Goal: Task Accomplishment & Management: Manage account settings

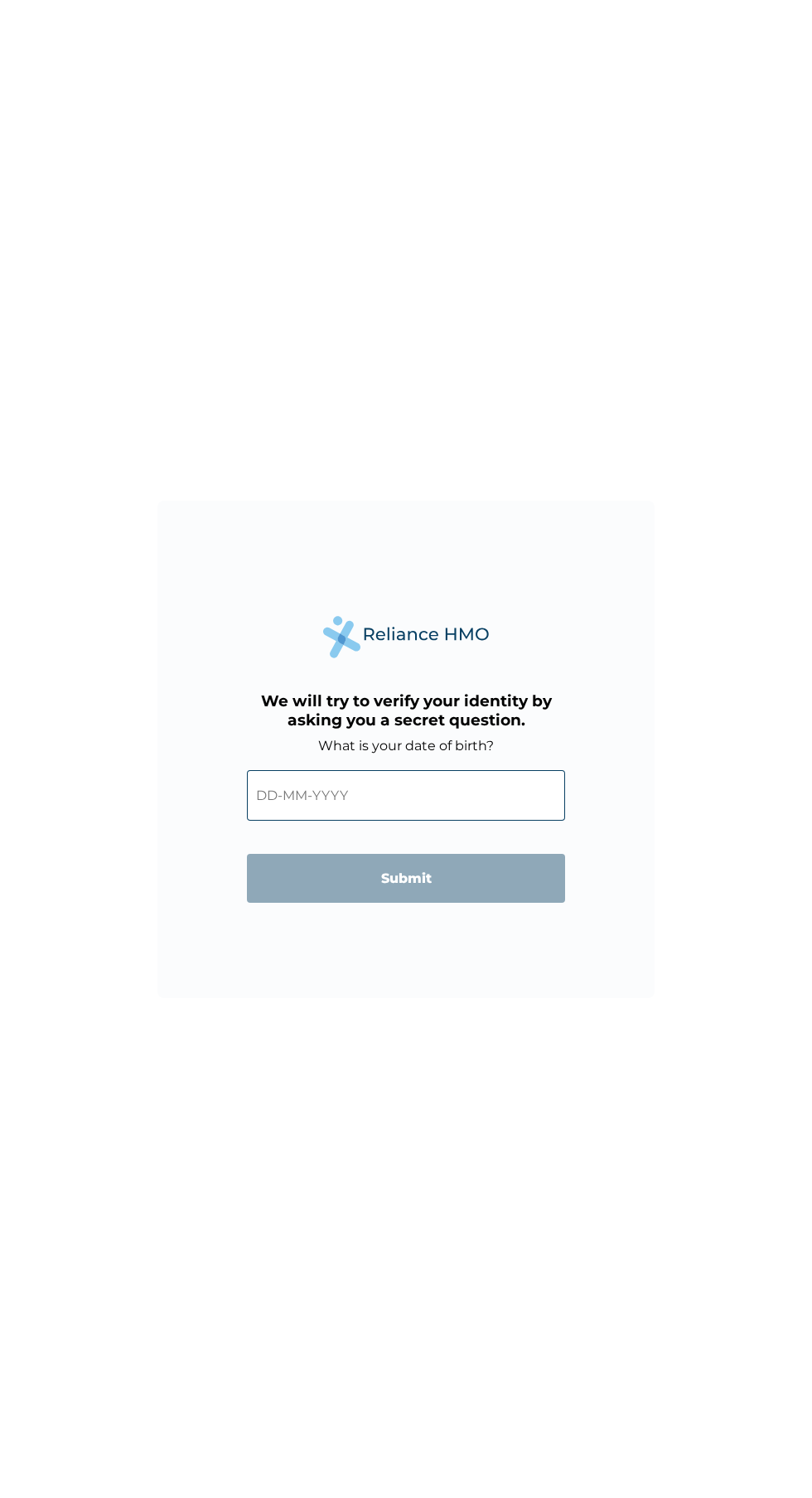
click at [431, 775] on input "text" at bounding box center [406, 795] width 318 height 51
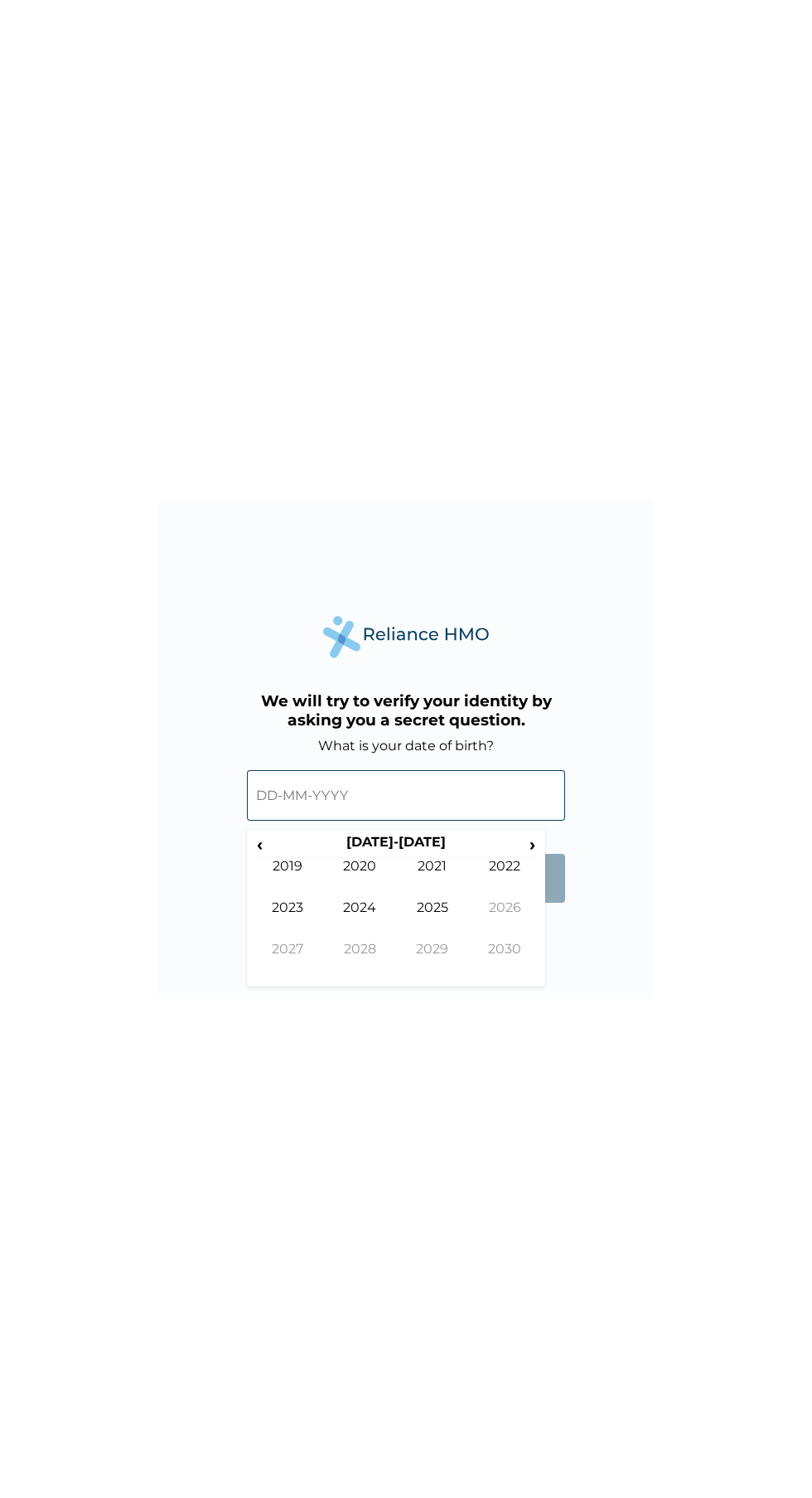
click at [266, 839] on span "‹" at bounding box center [259, 844] width 18 height 20
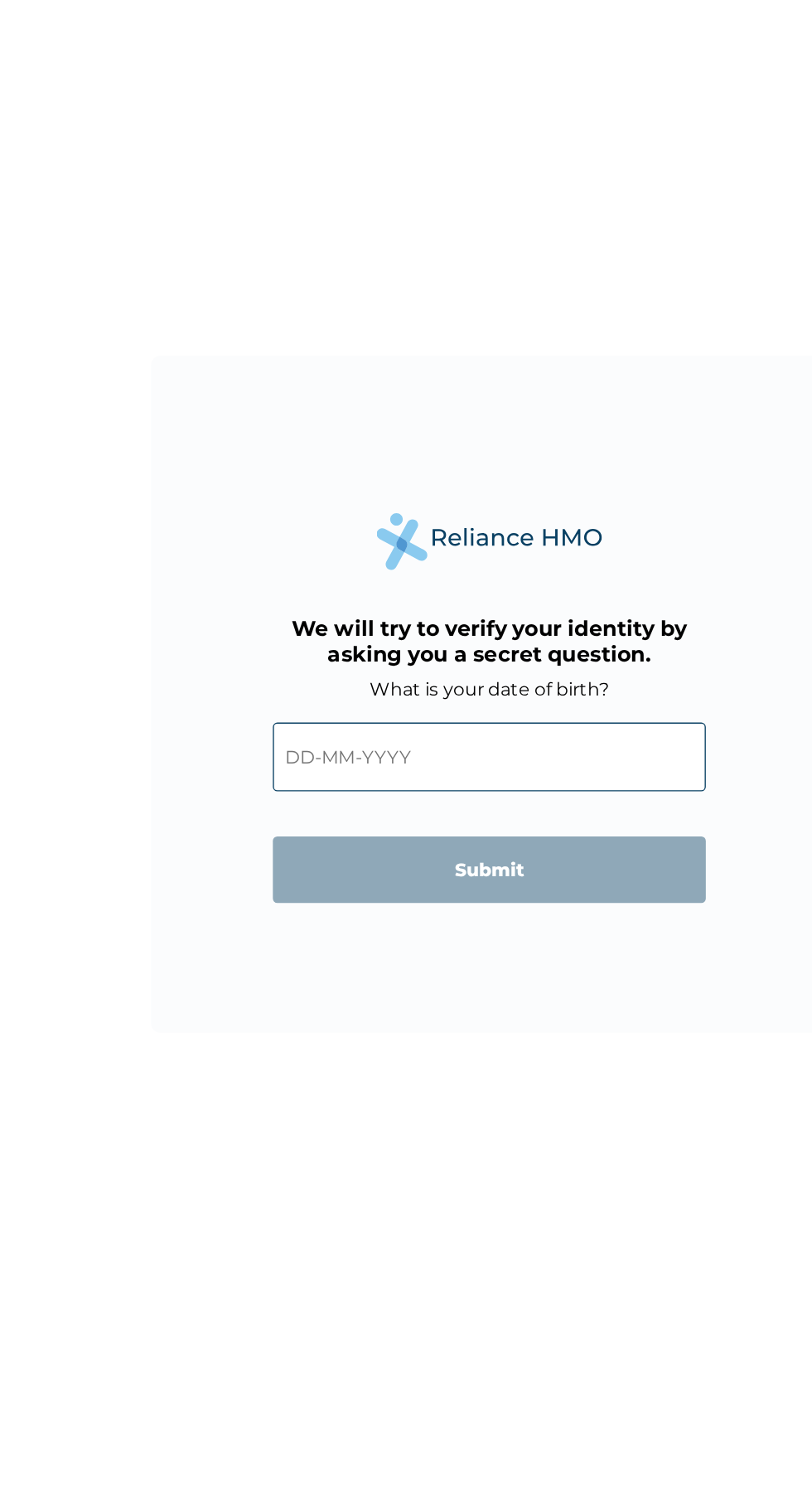
click at [213, 878] on div "We will try to verify your identity by asking you a secret question. What is yo…" at bounding box center [406, 749] width 497 height 497
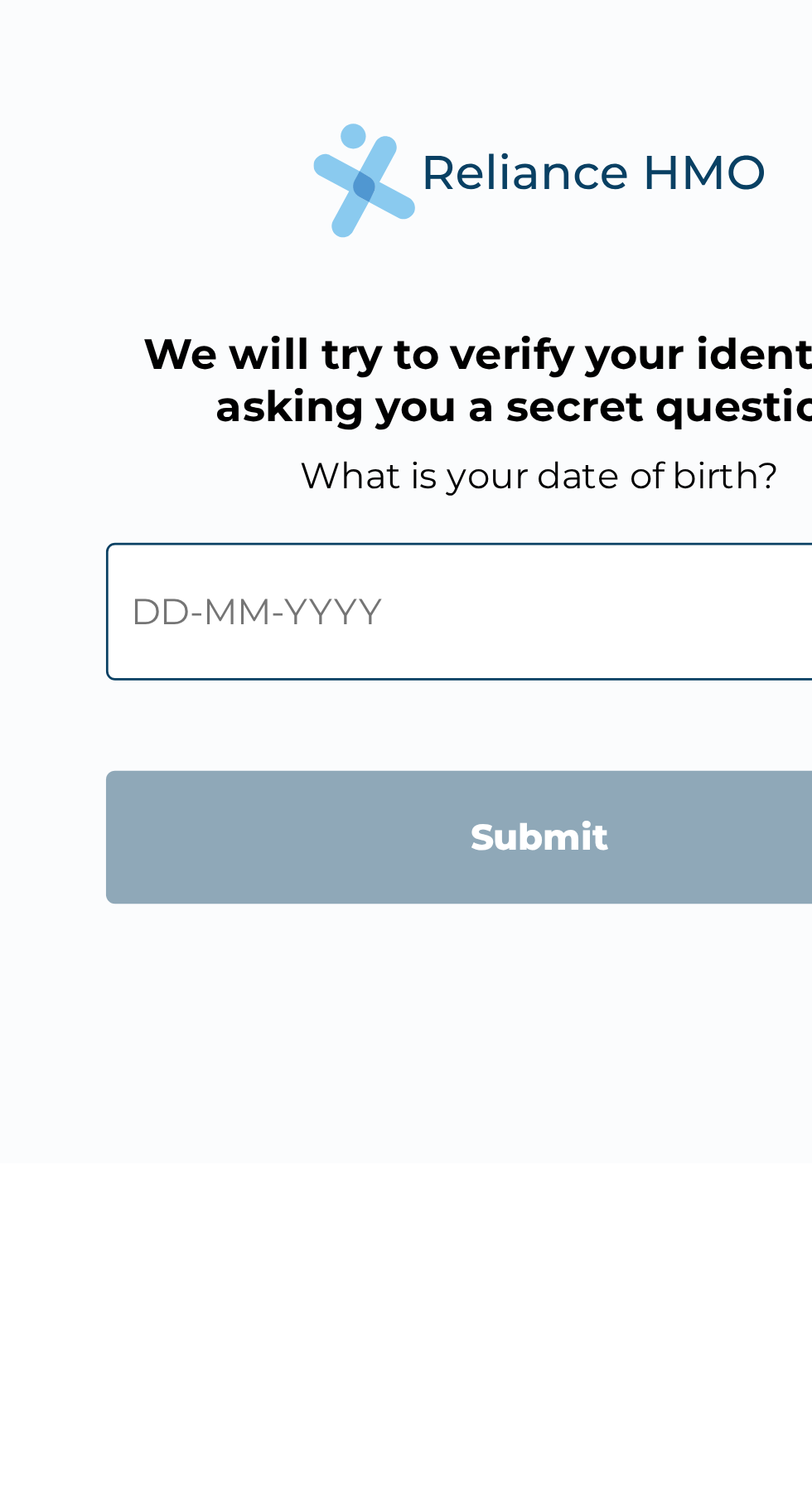
click at [410, 799] on input "text" at bounding box center [406, 795] width 318 height 51
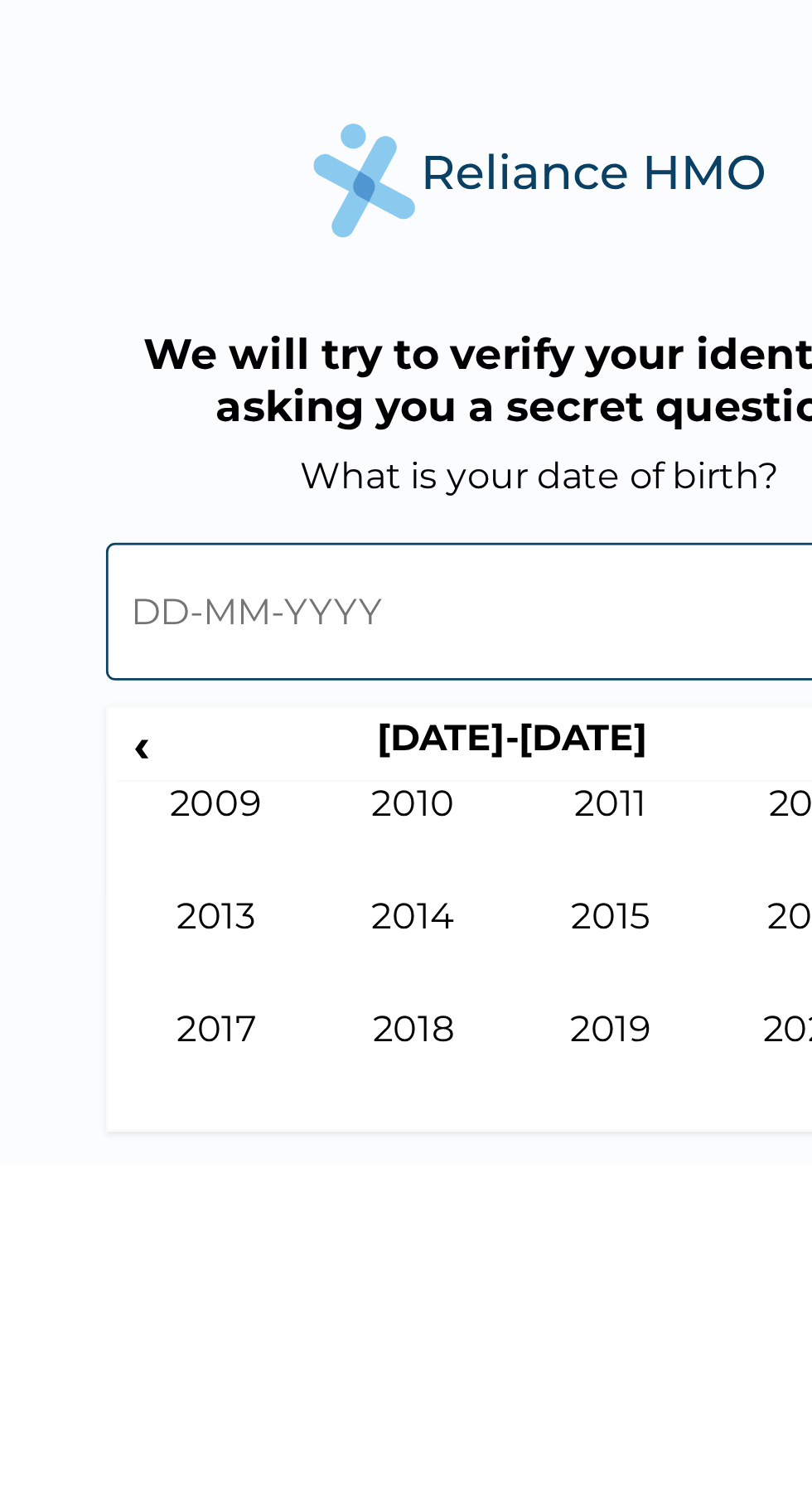
click at [361, 789] on input "text" at bounding box center [406, 795] width 318 height 51
click at [260, 844] on span "‹" at bounding box center [259, 844] width 18 height 20
click at [262, 842] on span "‹" at bounding box center [259, 844] width 18 height 20
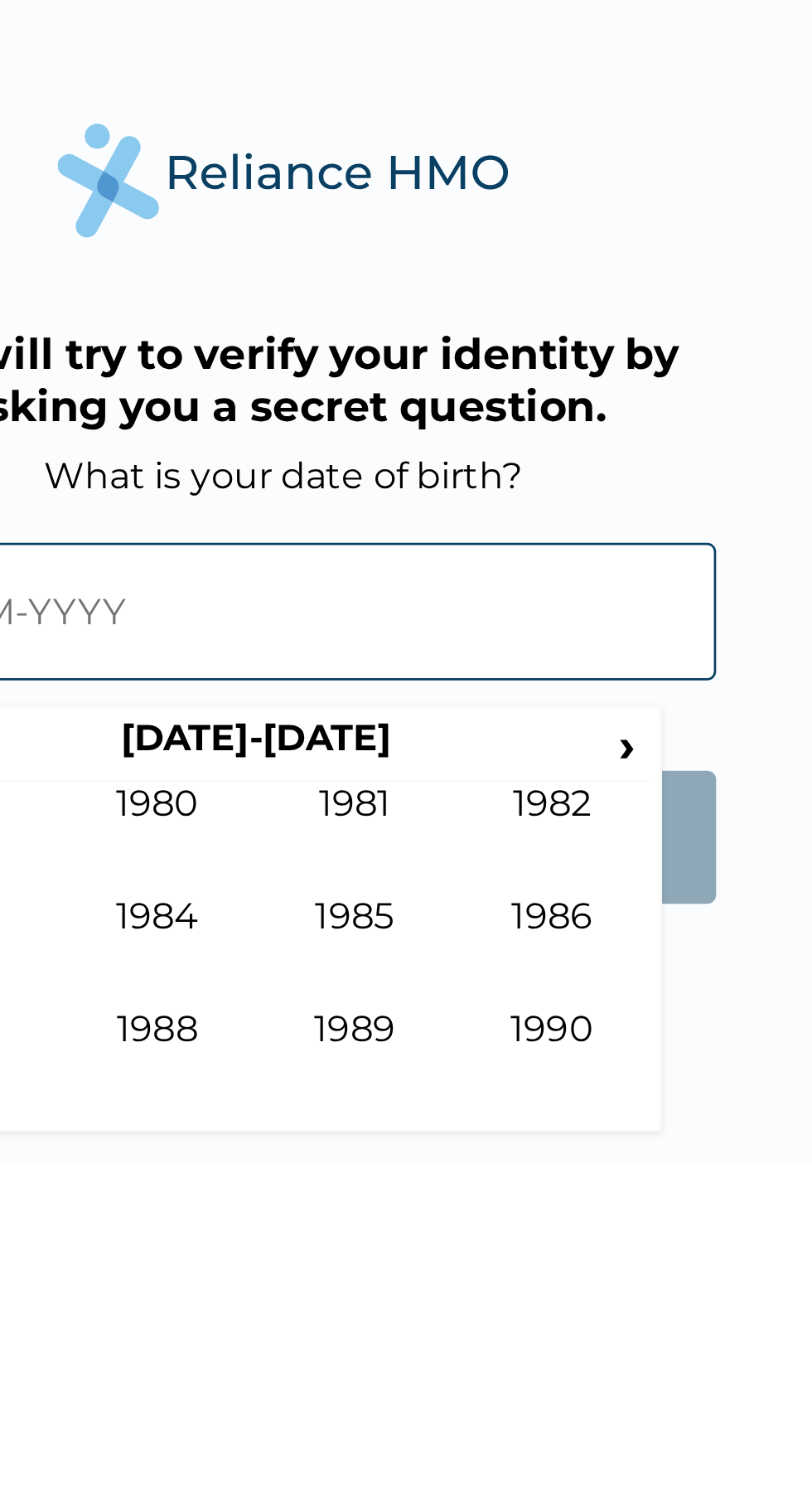
click at [534, 844] on span "›" at bounding box center [532, 844] width 19 height 20
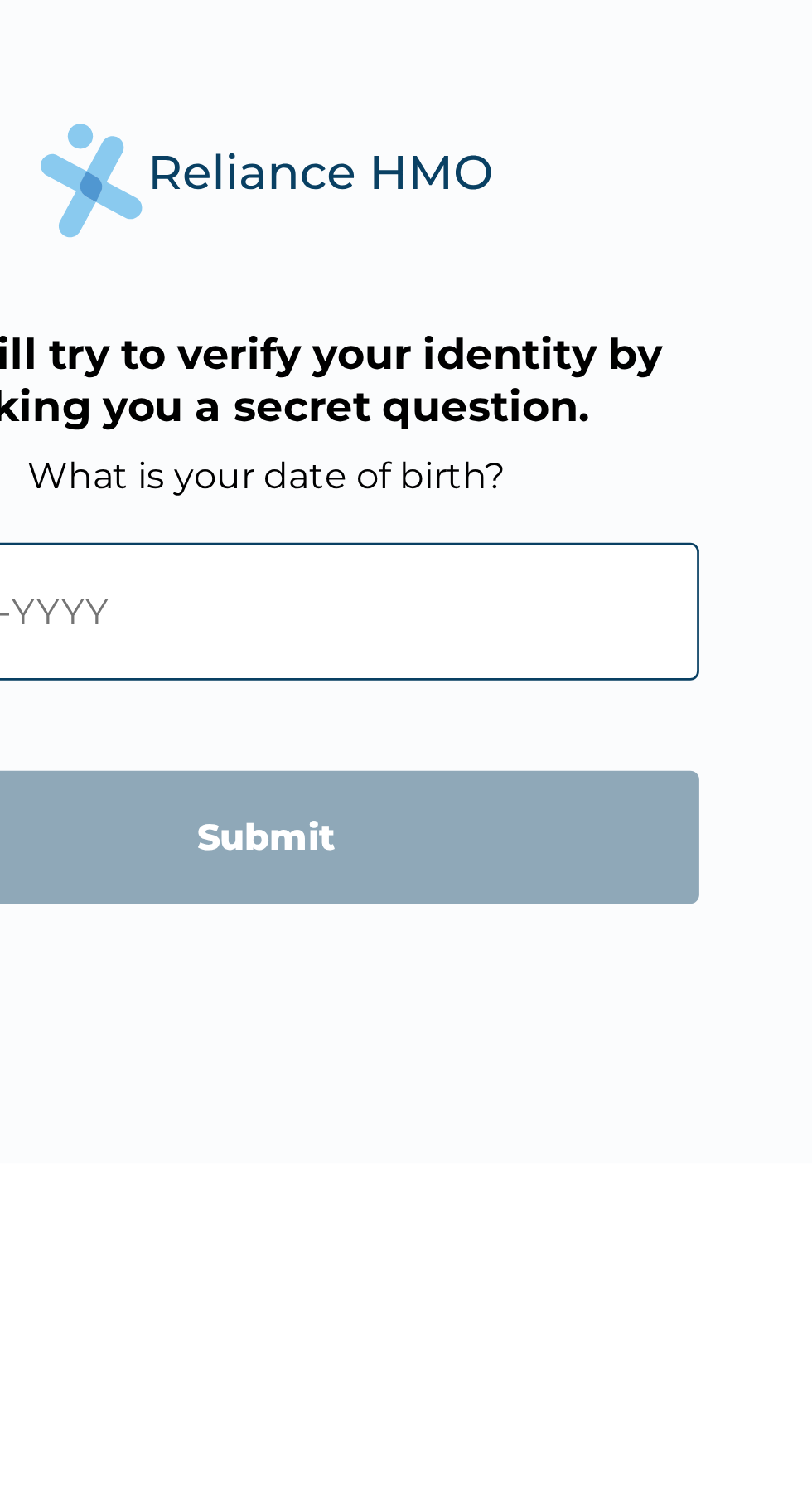
click at [443, 794] on input "text" at bounding box center [406, 795] width 318 height 51
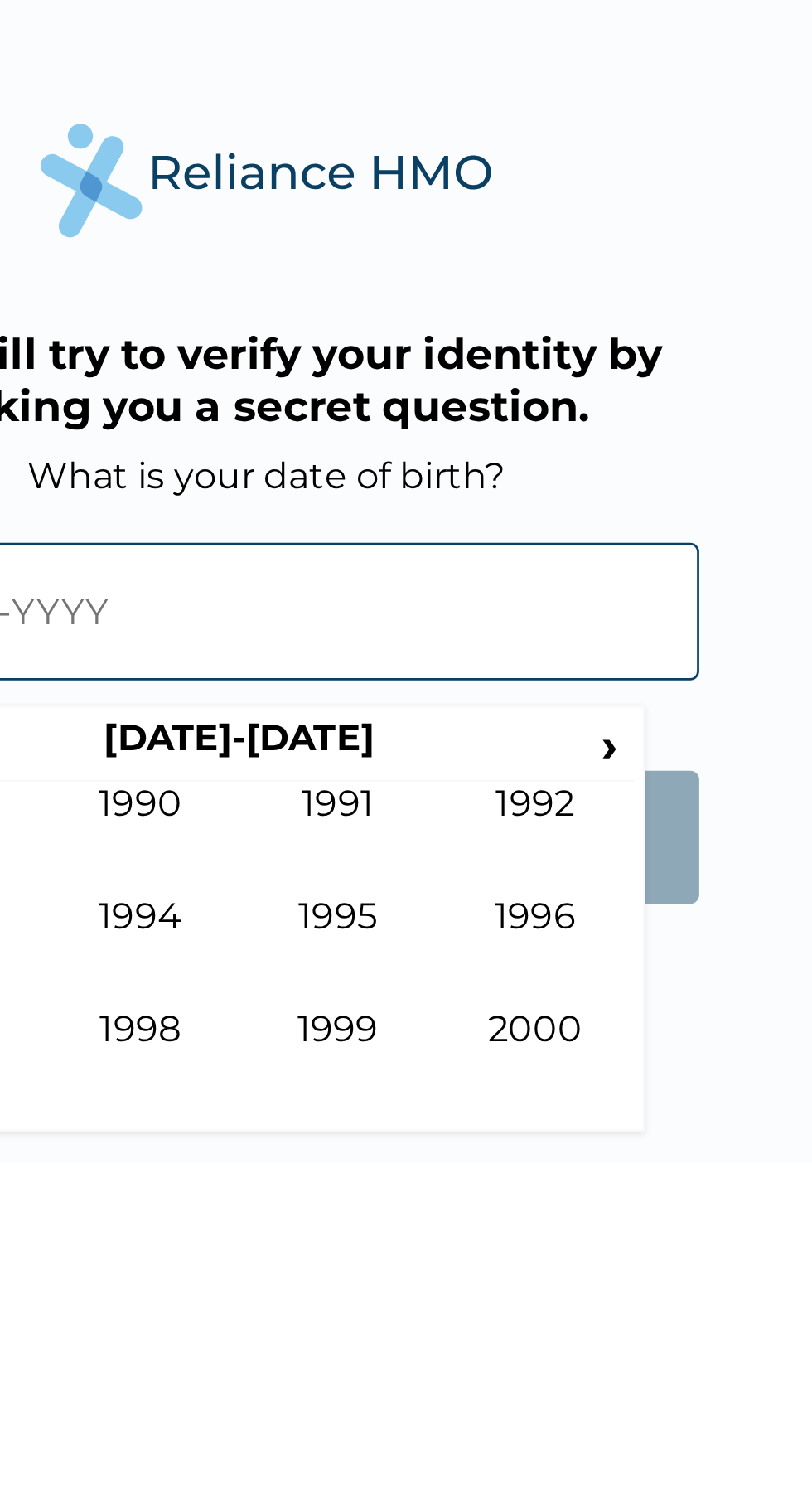
click at [436, 941] on td "1999" at bounding box center [432, 961] width 73 height 41
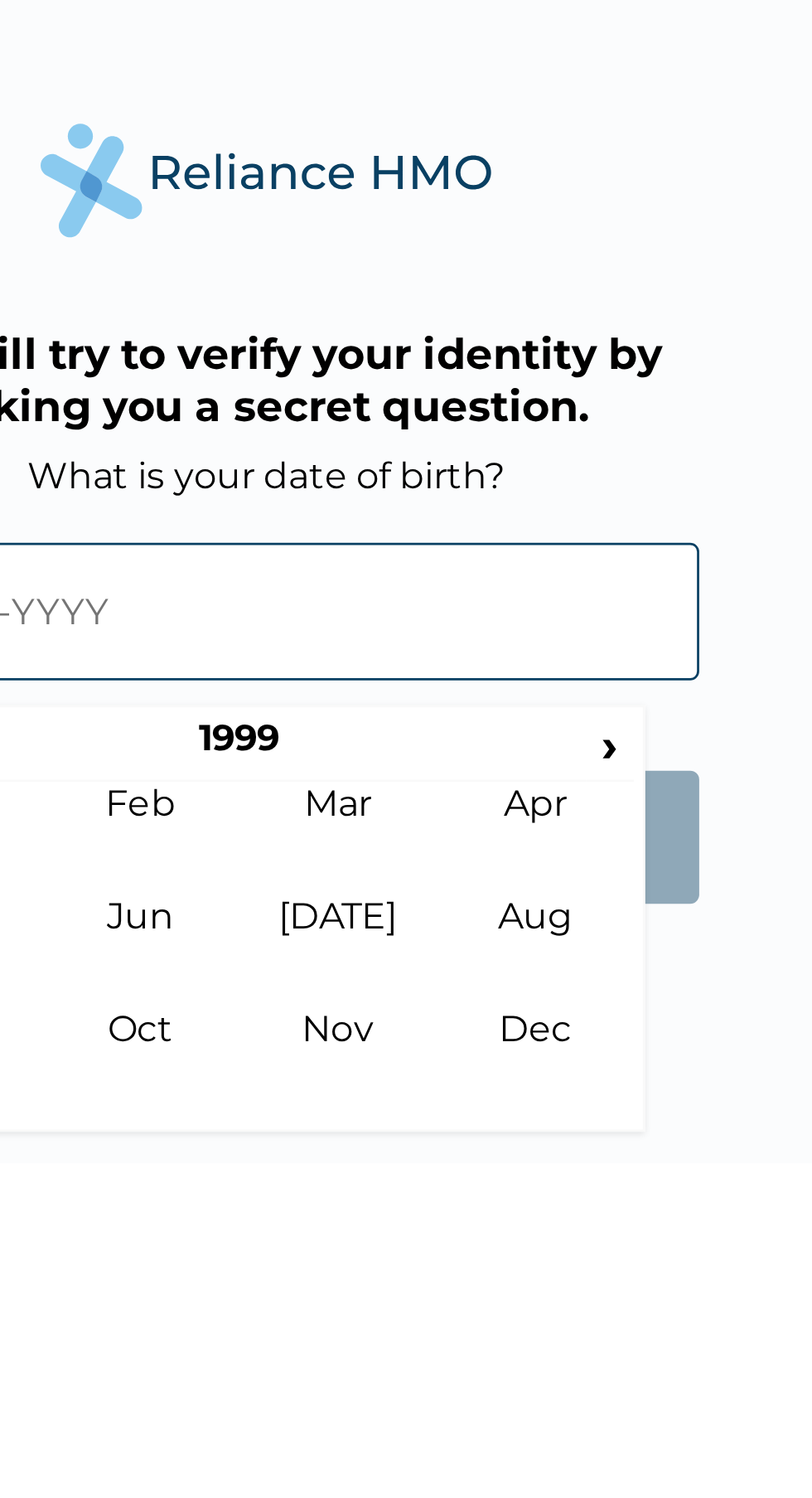
click at [532, 842] on span "›" at bounding box center [532, 844] width 19 height 20
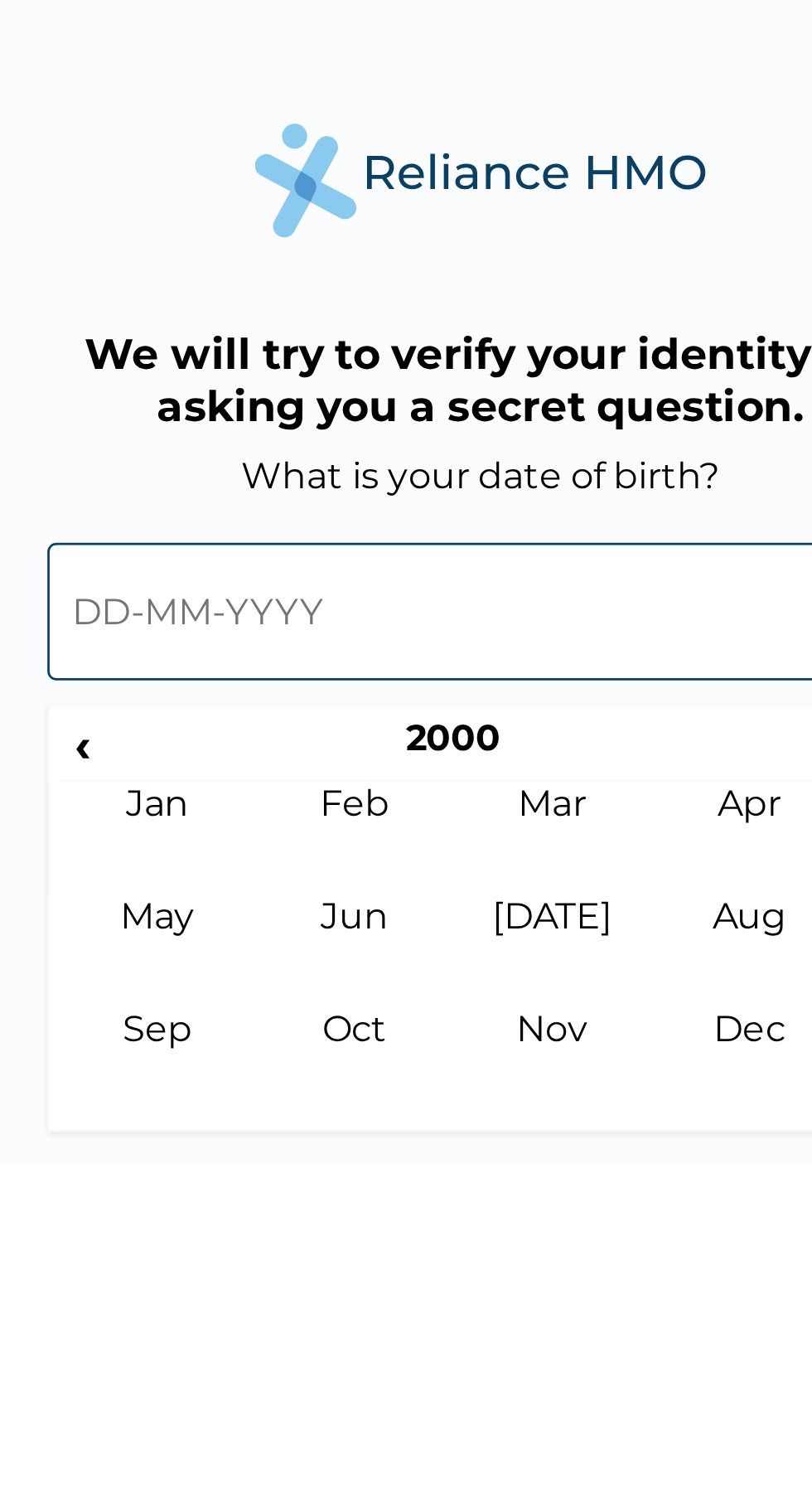
click at [260, 845] on span "‹" at bounding box center [259, 844] width 18 height 20
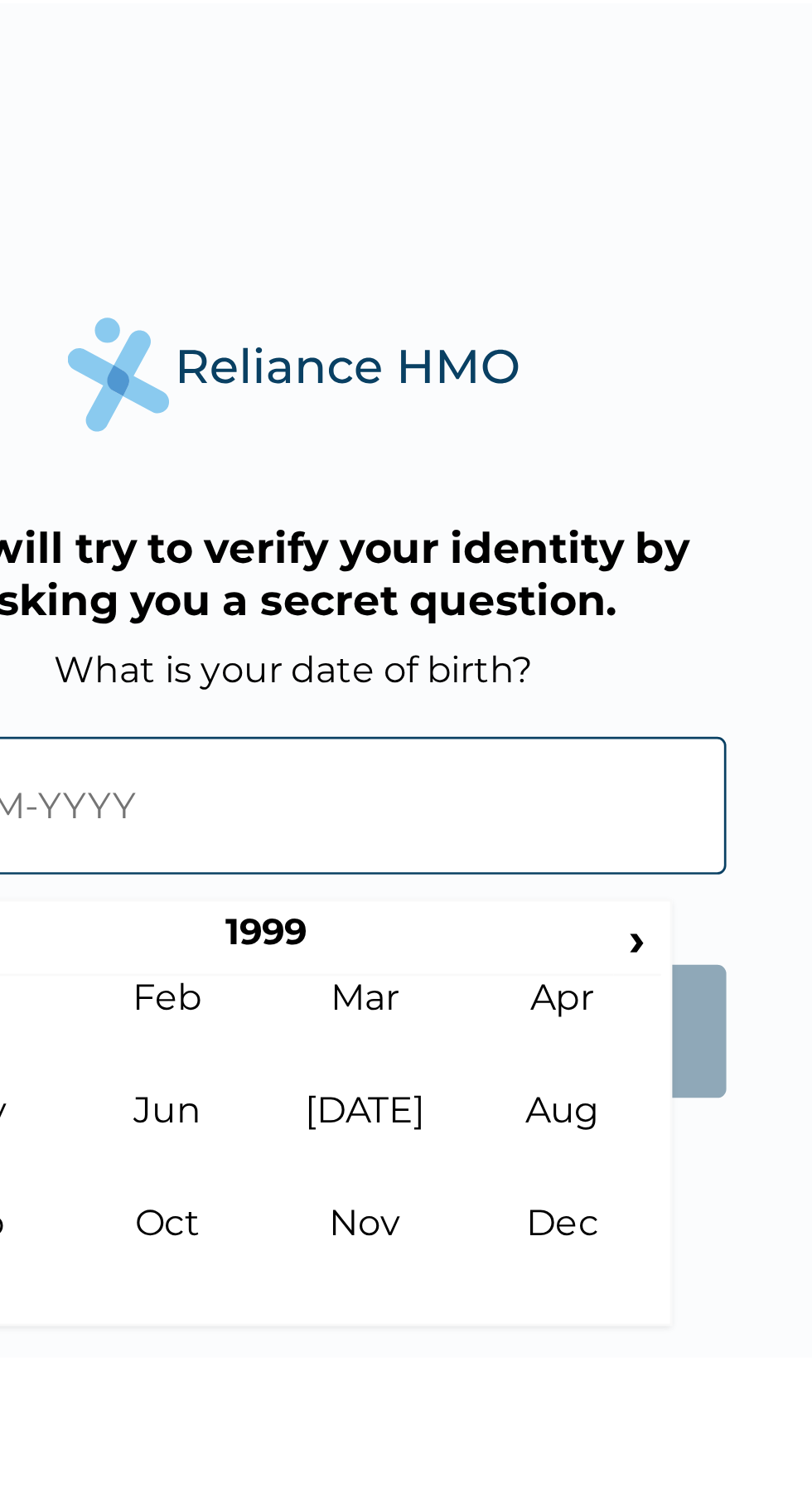
click at [511, 910] on td "Aug" at bounding box center [505, 920] width 73 height 41
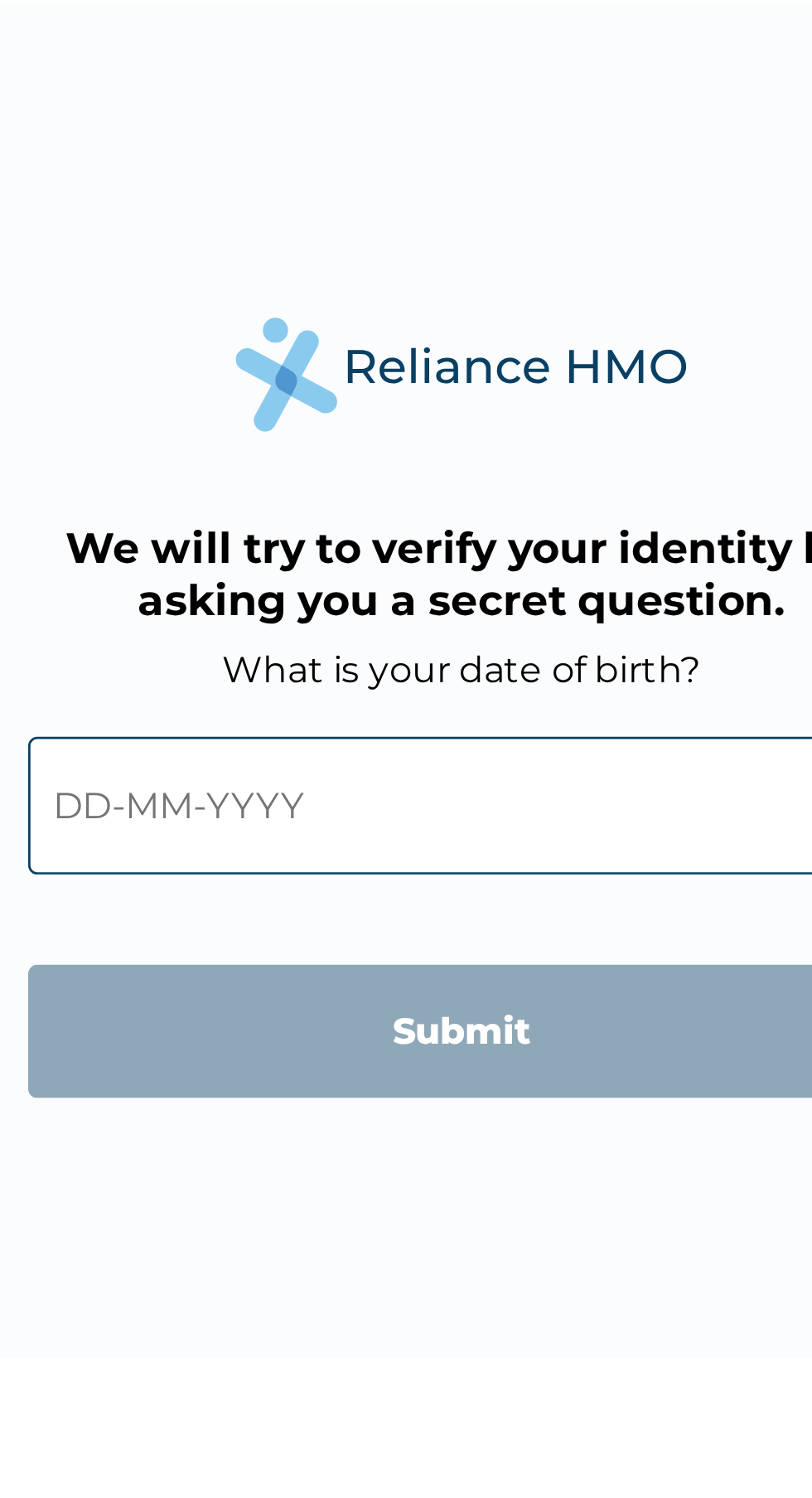
click at [472, 787] on input "text" at bounding box center [406, 795] width 318 height 51
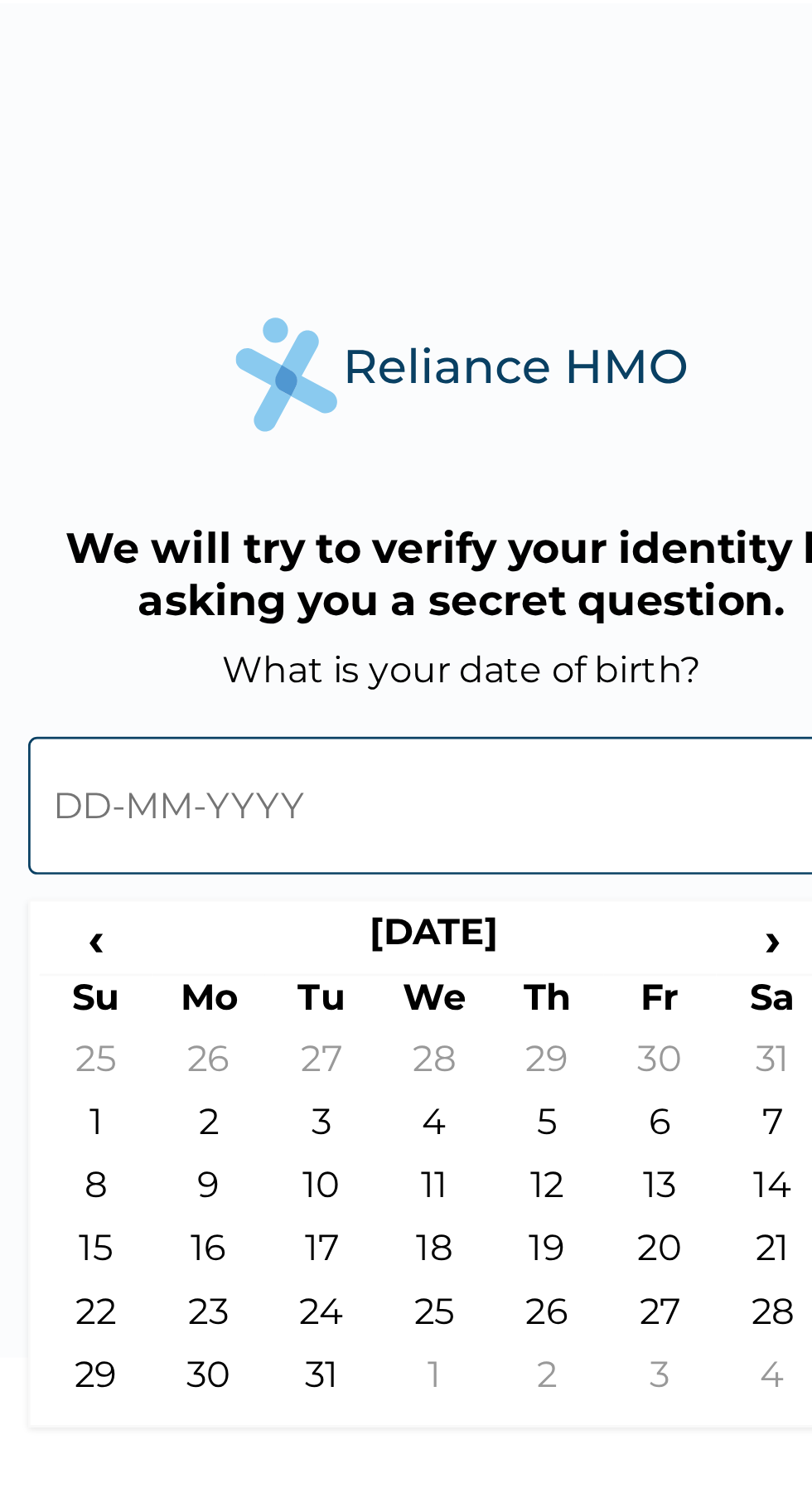
click at [317, 1005] on td "30" at bounding box center [313, 1007] width 41 height 23
type input "30-08-1999"
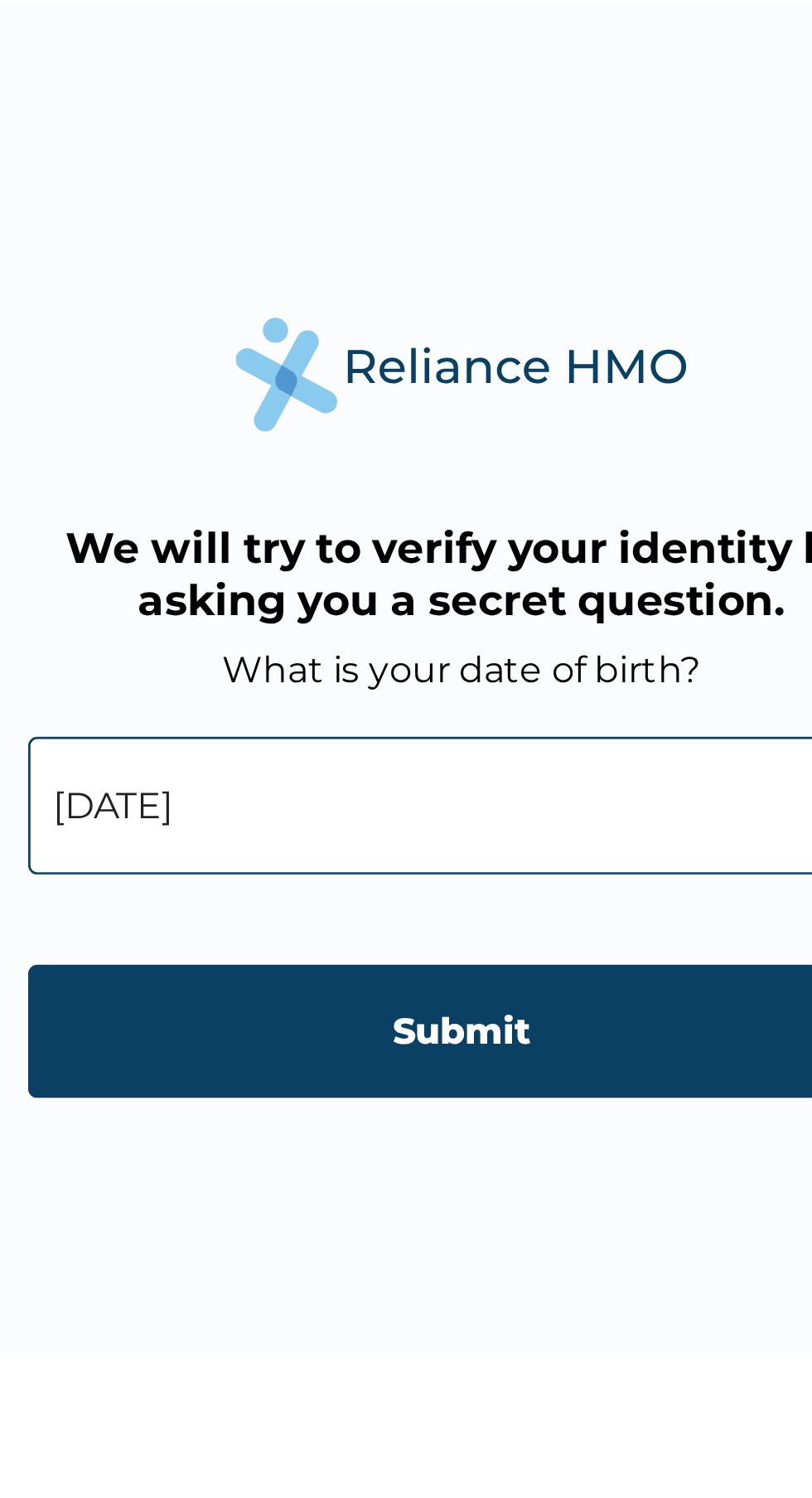
click at [412, 896] on input "Submit" at bounding box center [406, 878] width 318 height 49
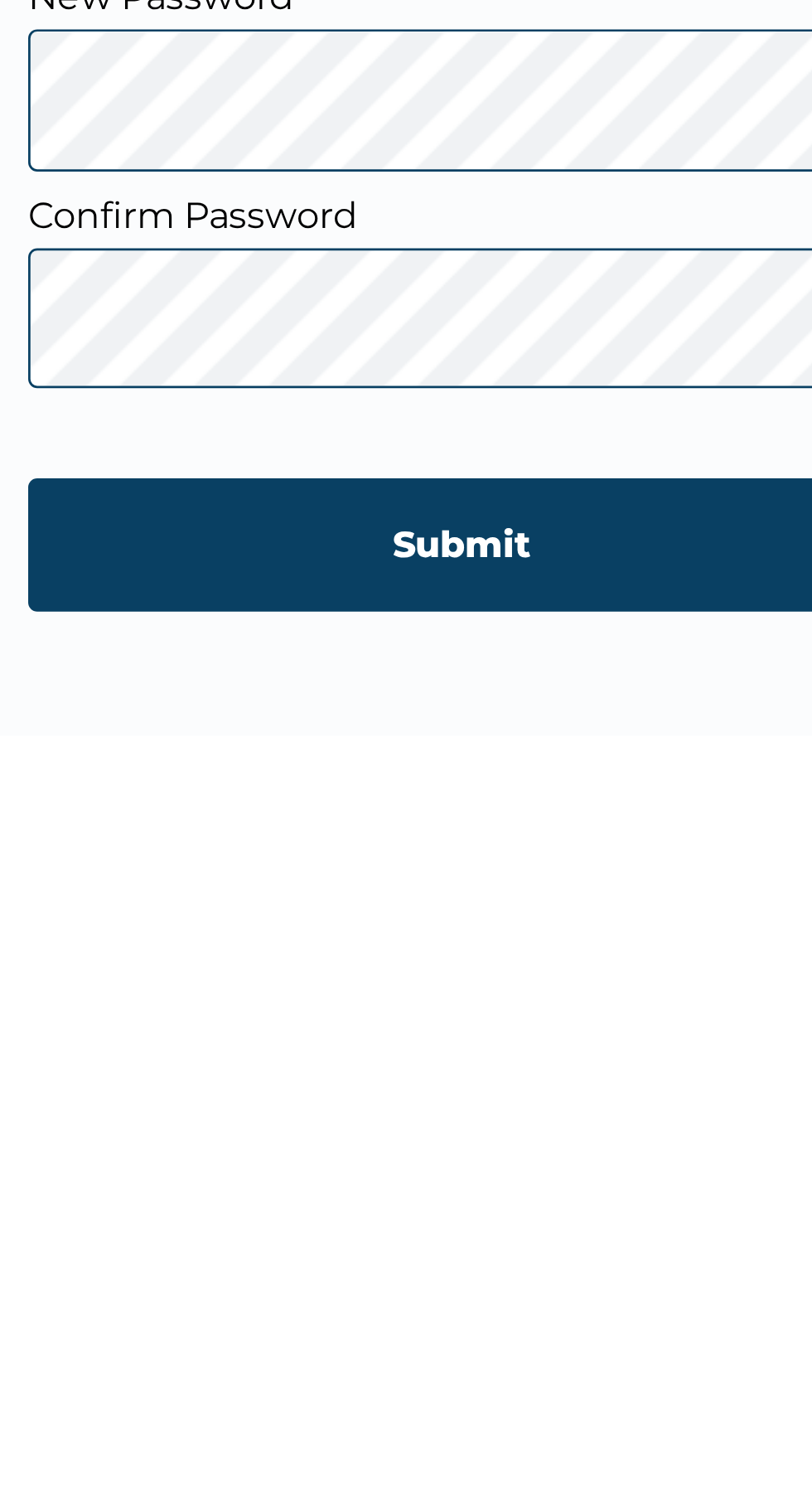
click at [466, 937] on input "Submit" at bounding box center [406, 927] width 318 height 49
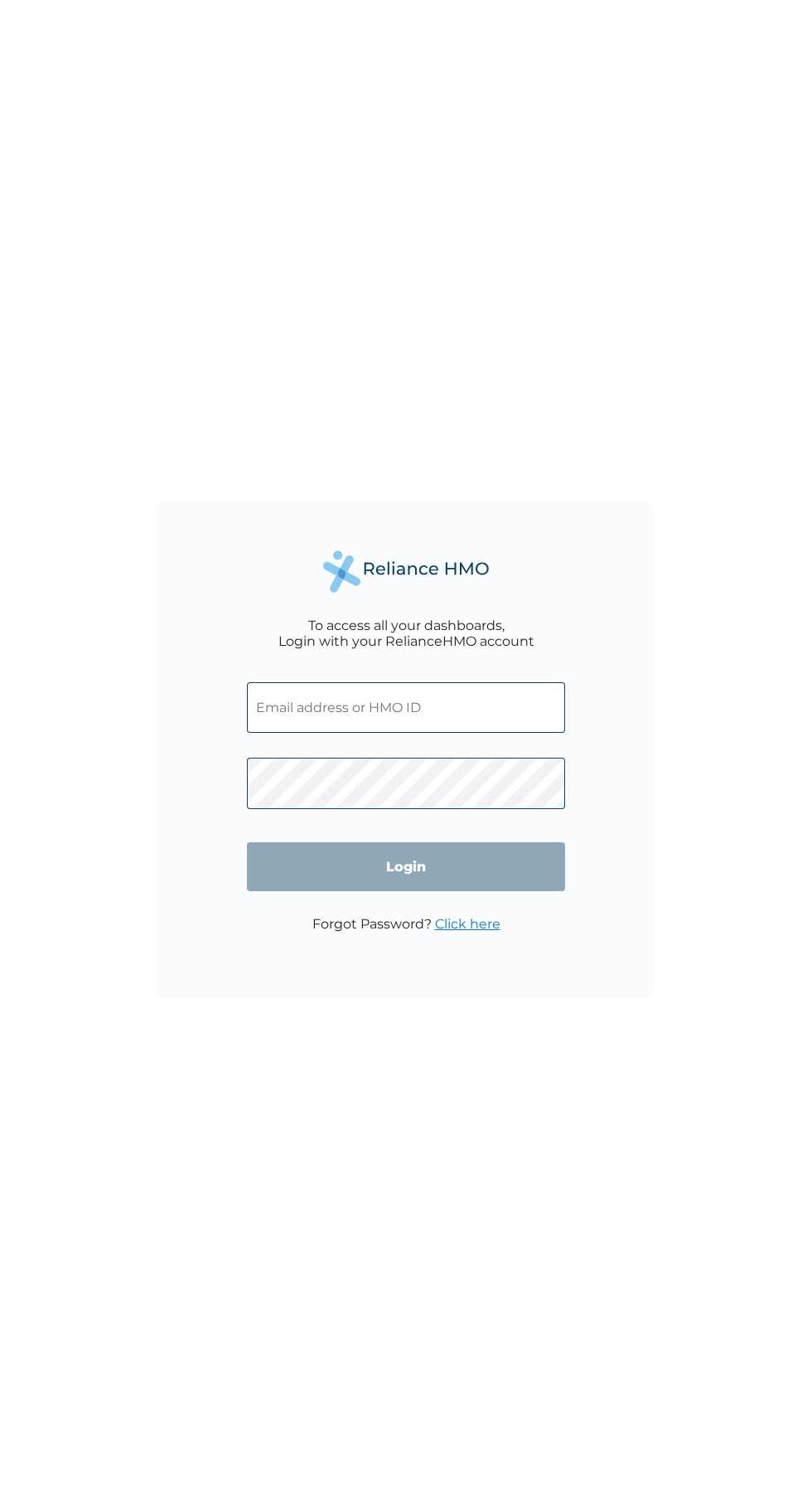
click at [457, 709] on input "text" at bounding box center [406, 707] width 318 height 51
click at [401, 707] on input "text" at bounding box center [406, 707] width 318 height 51
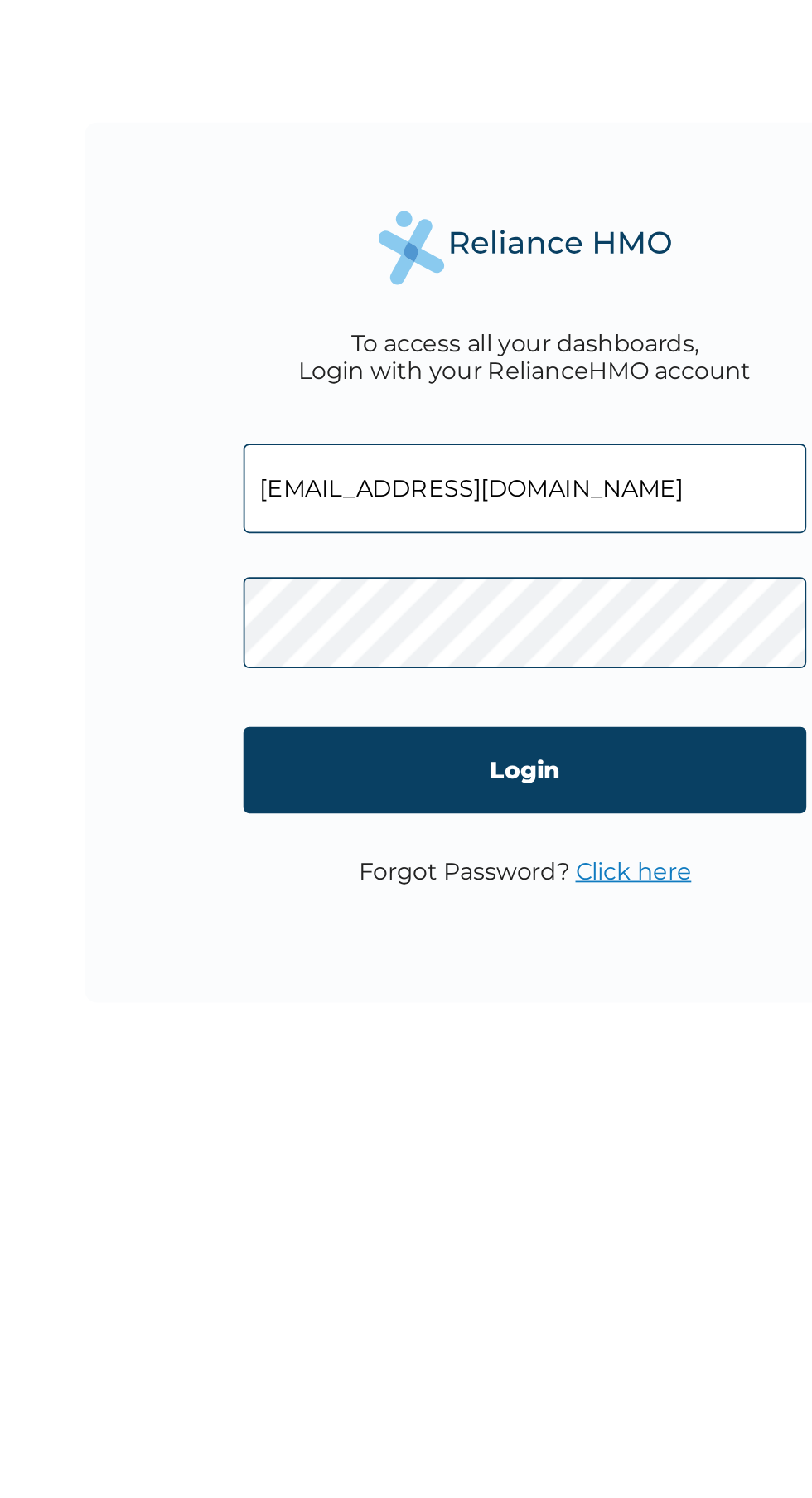
type input "gimbailiyasu2021@gmail.com"
click at [484, 873] on input "Login" at bounding box center [406, 866] width 318 height 49
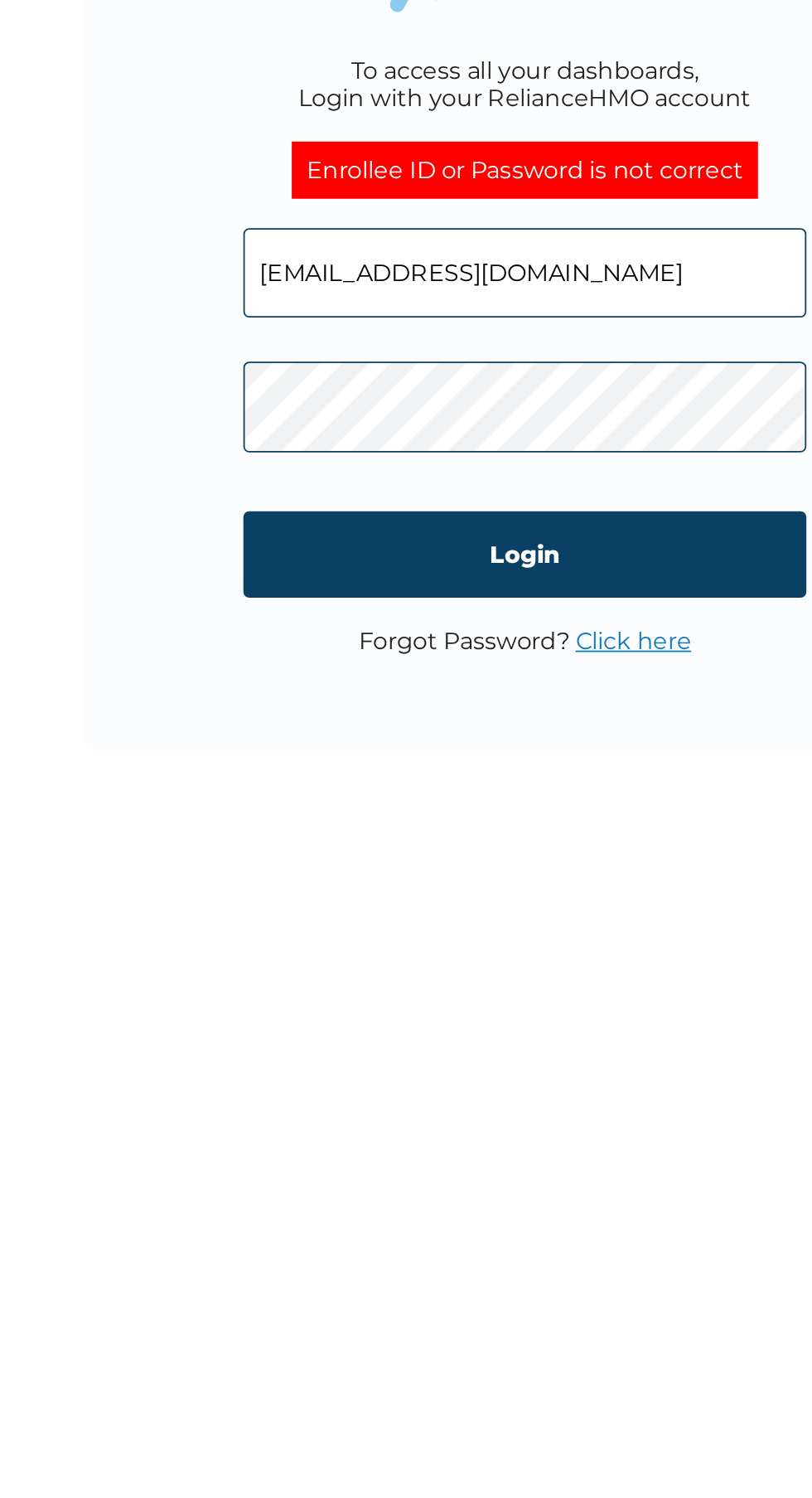
click at [469, 895] on input "Login" at bounding box center [406, 887] width 318 height 49
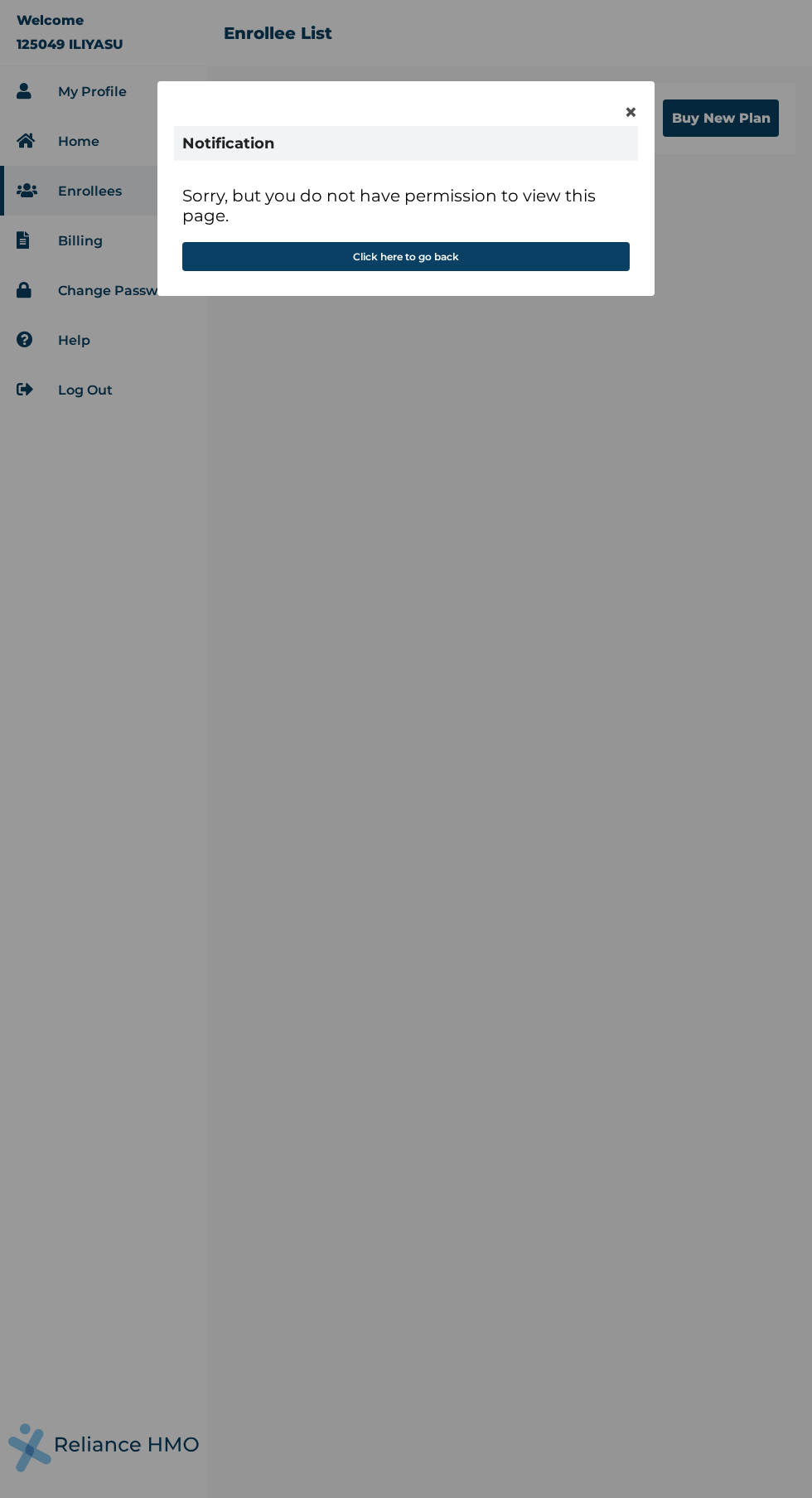
click at [252, 253] on button "Click here to go back" at bounding box center [406, 256] width 447 height 29
